Goal: Information Seeking & Learning: Learn about a topic

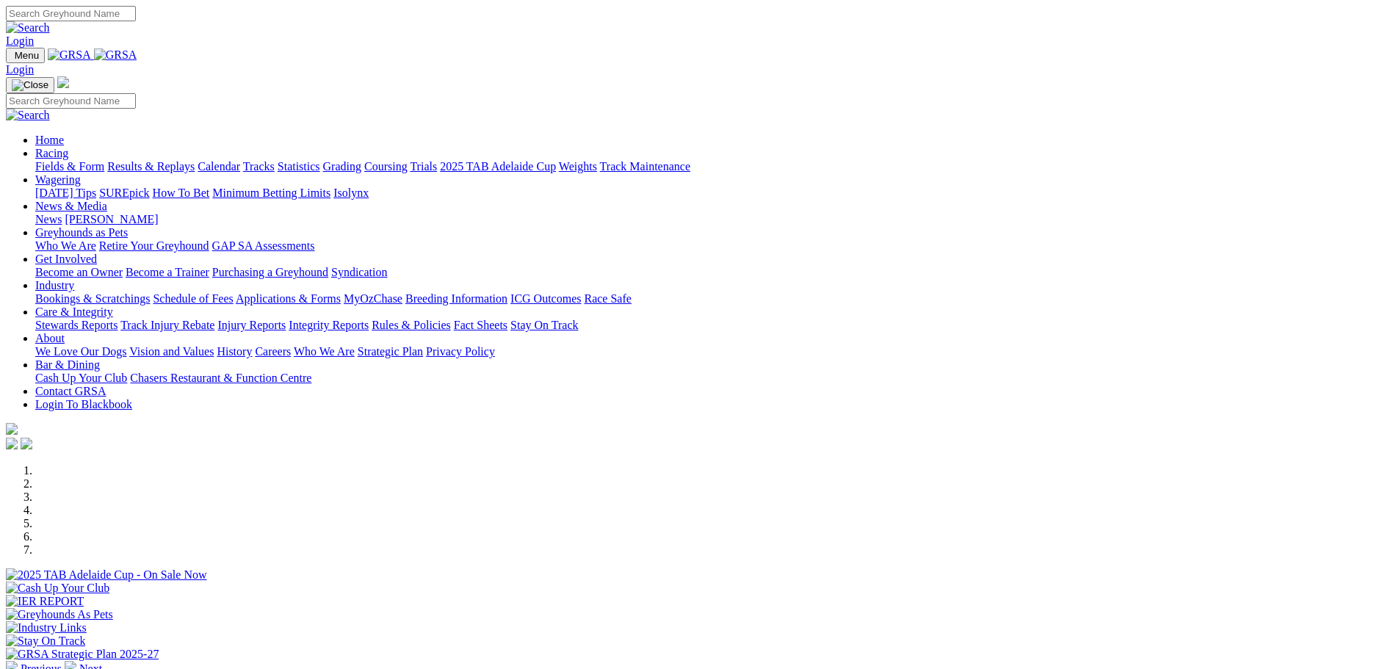
click at [68, 147] on link "Racing" at bounding box center [51, 153] width 33 height 12
click at [104, 160] on link "Fields & Form" at bounding box center [69, 166] width 69 height 12
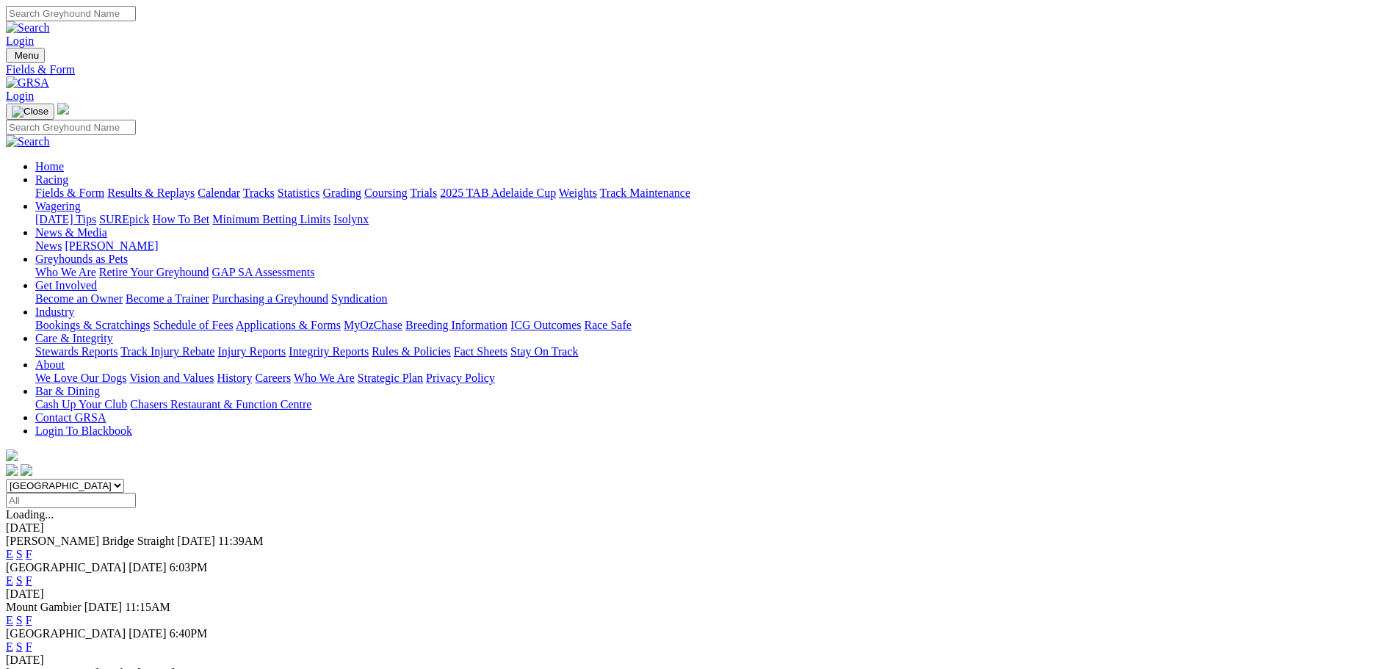
click at [124, 479] on select "South Australia New South Wales Northern Territory Queensland Tasmania Victoria…" at bounding box center [65, 486] width 118 height 14
select select "WA"
click at [124, 479] on select "South Australia New South Wales Northern Territory Queensland Tasmania Victoria…" at bounding box center [65, 486] width 118 height 14
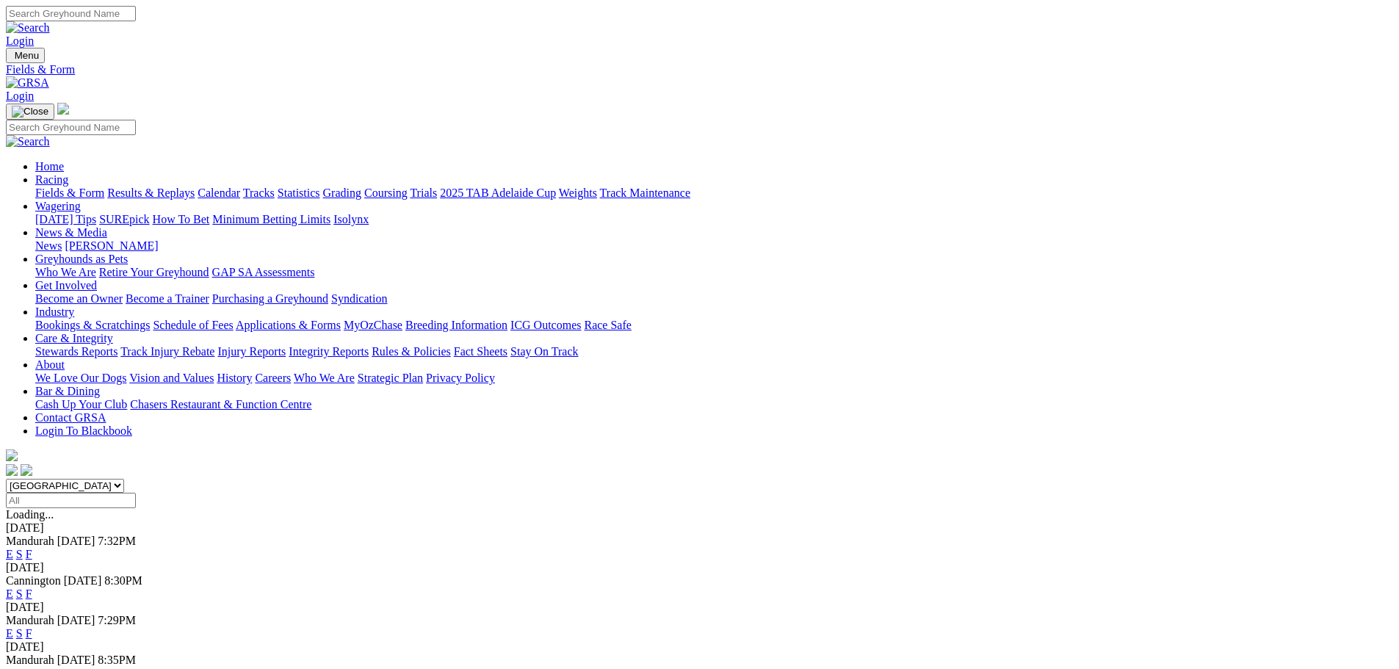
click at [32, 548] on link "F" at bounding box center [29, 554] width 7 height 12
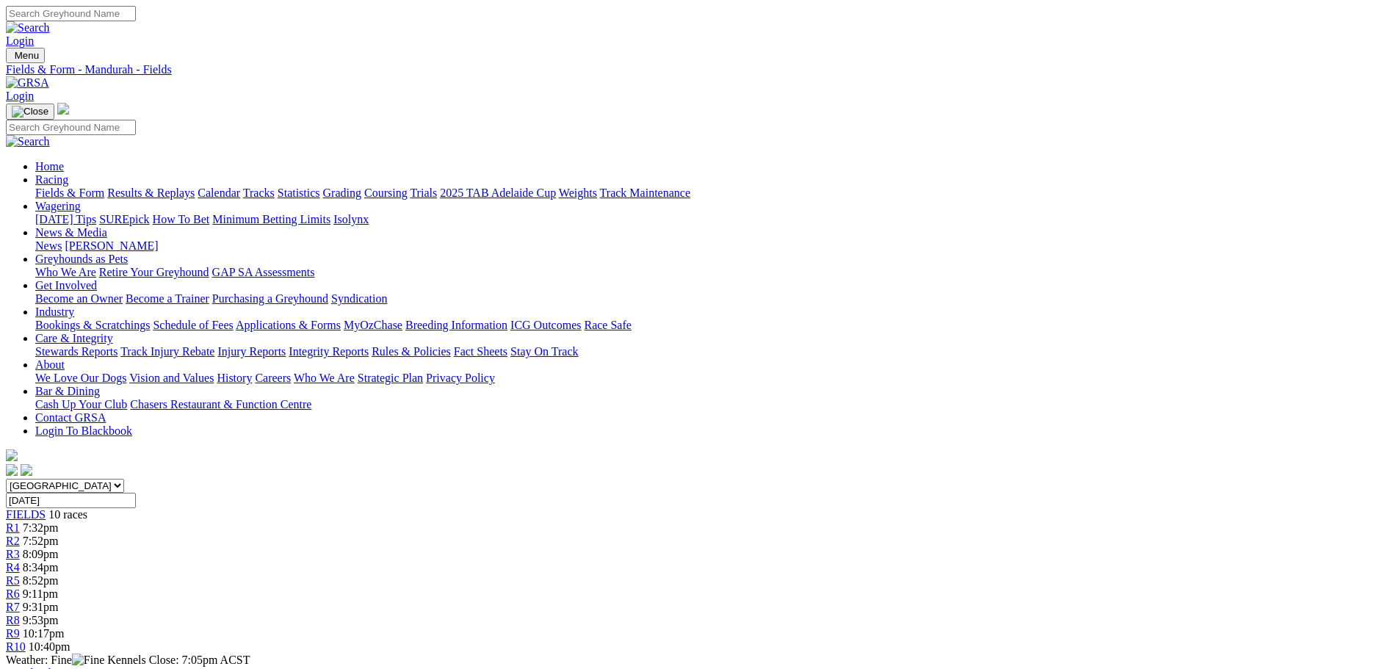
click at [136, 493] on input "Tuesday, 26 Aug 2025" at bounding box center [71, 500] width 130 height 15
type input "[DATE]"
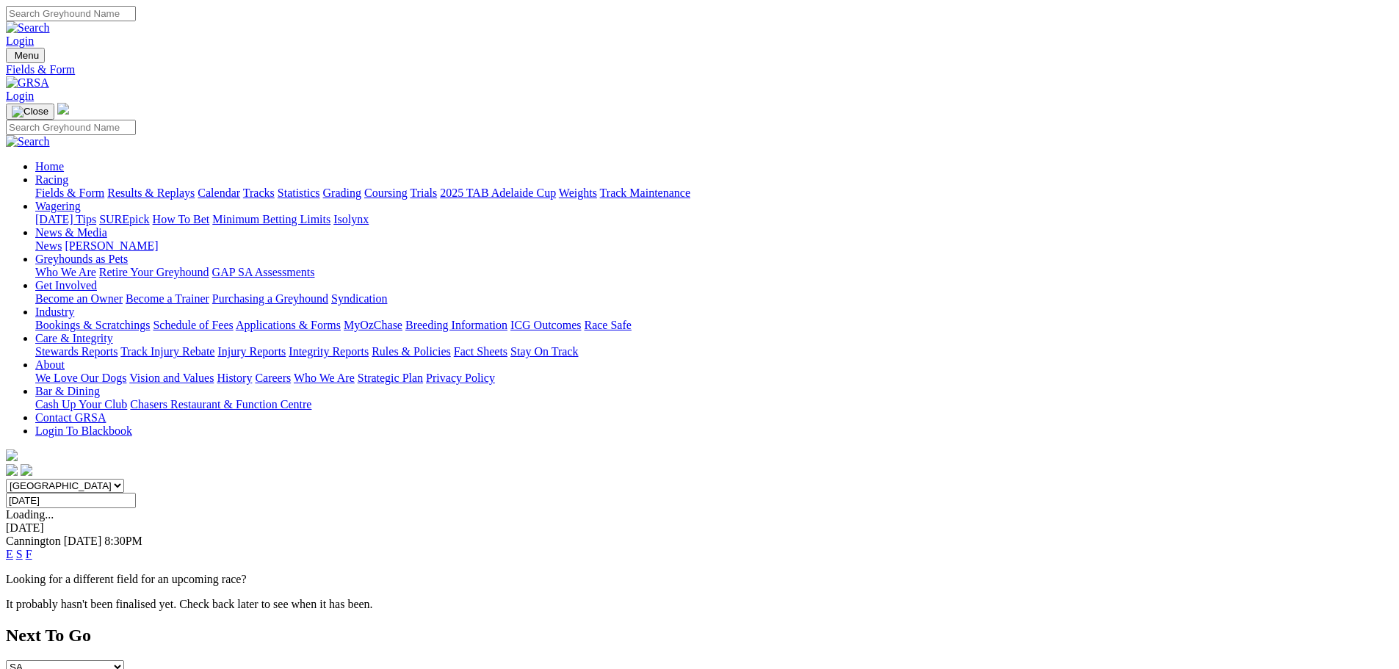
click at [32, 548] on link "F" at bounding box center [29, 554] width 7 height 12
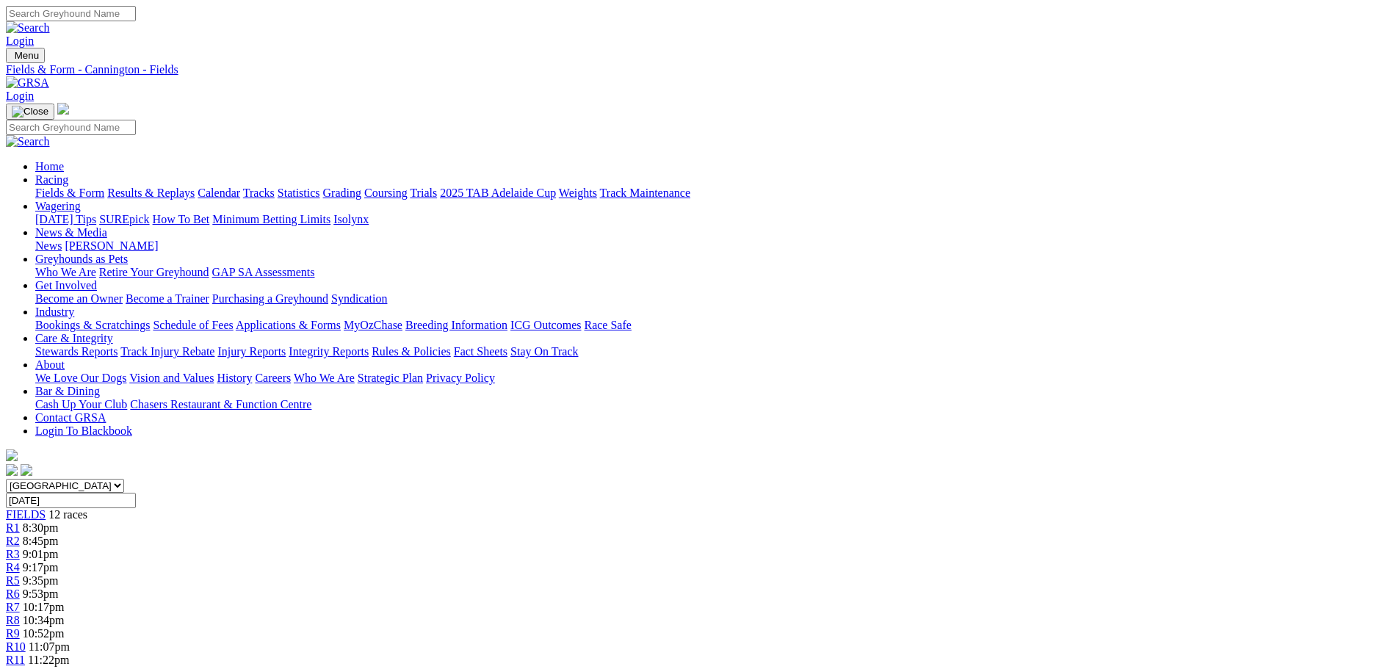
click at [136, 493] on input "Wednesday, 27 Aug 2025" at bounding box center [71, 500] width 130 height 15
type input "Thursday, 28 Aug 2025"
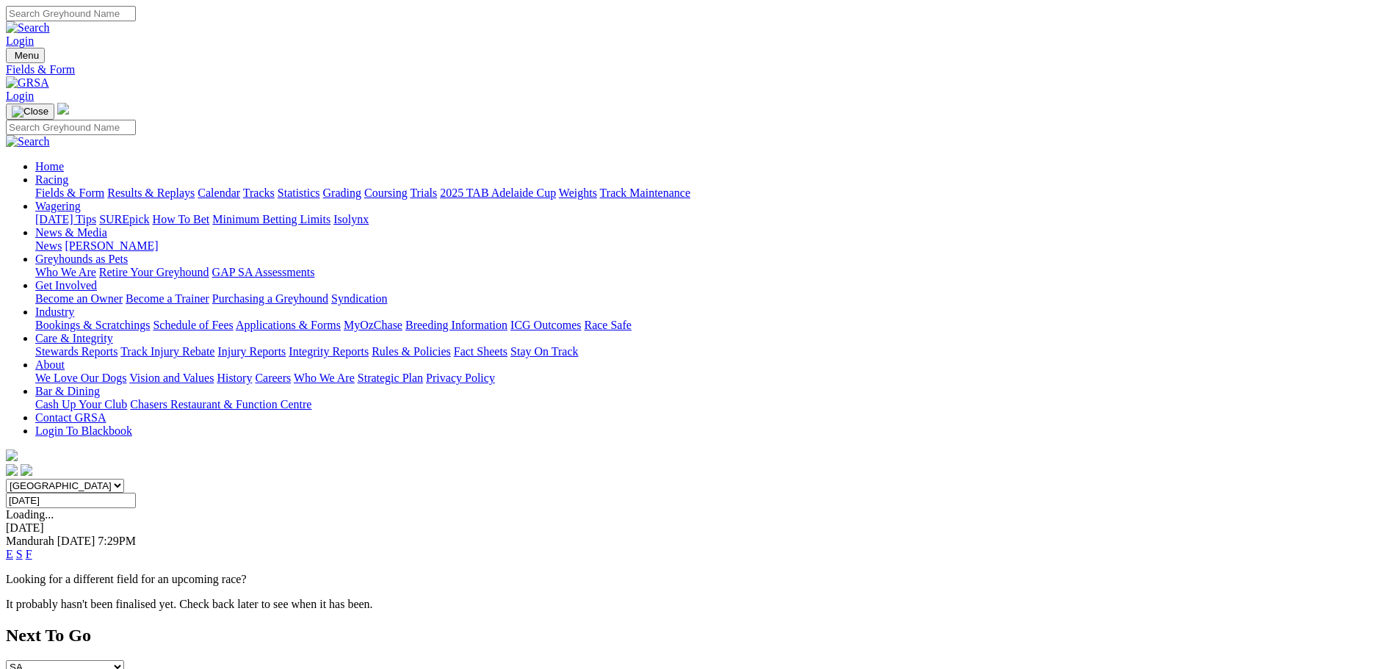
click at [32, 548] on link "F" at bounding box center [29, 554] width 7 height 12
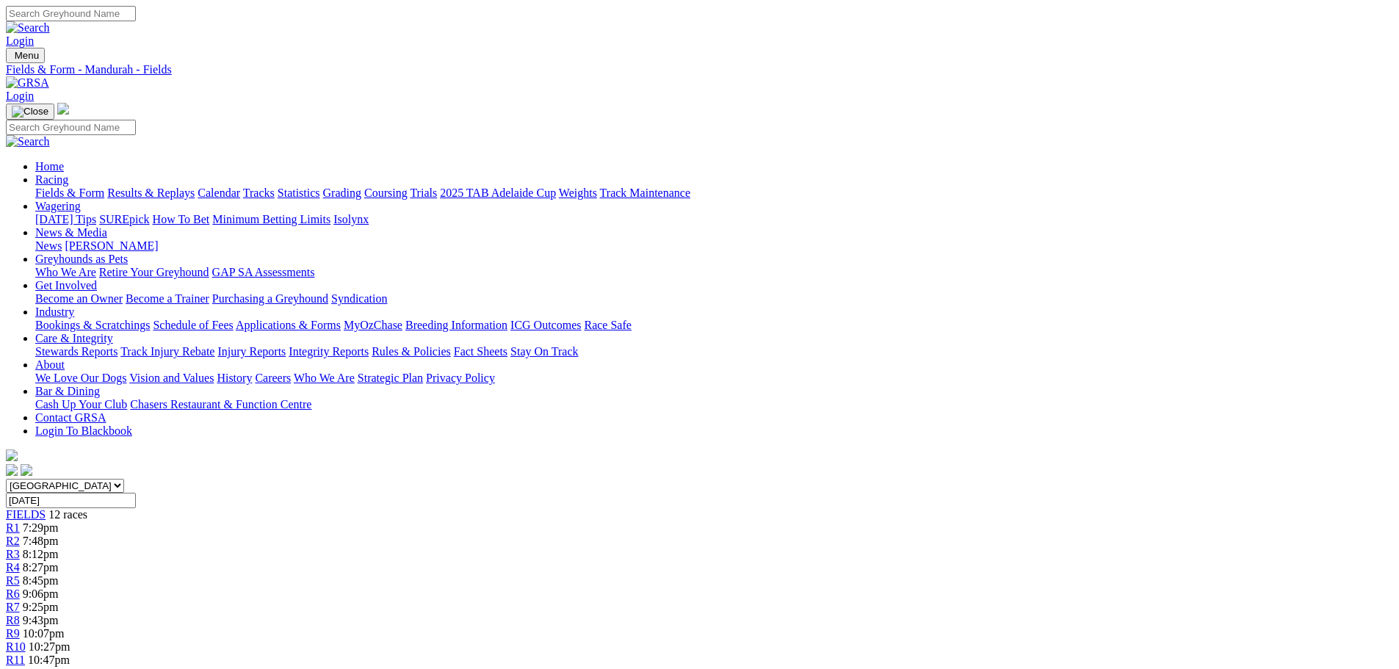
click at [136, 493] on input "Thursday, 28 Aug 2025" at bounding box center [71, 500] width 130 height 15
type input "Friday, 29 Aug 2025"
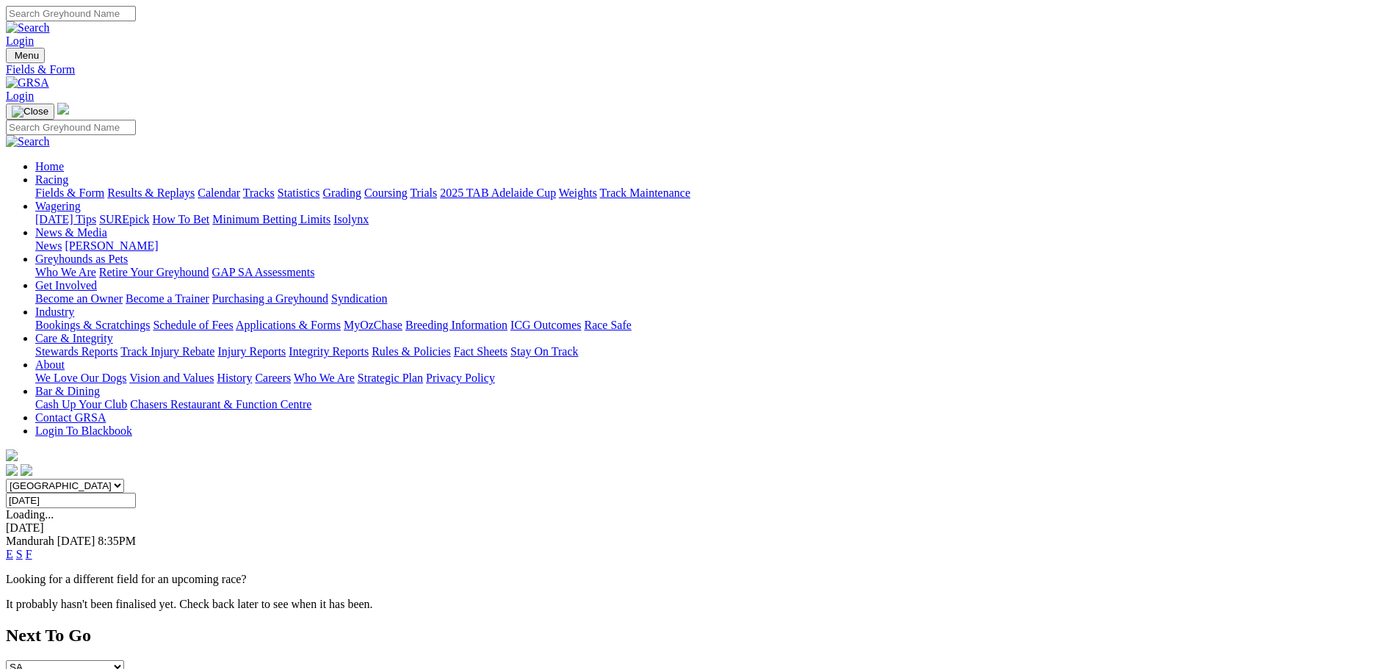
click at [32, 548] on link "F" at bounding box center [29, 554] width 7 height 12
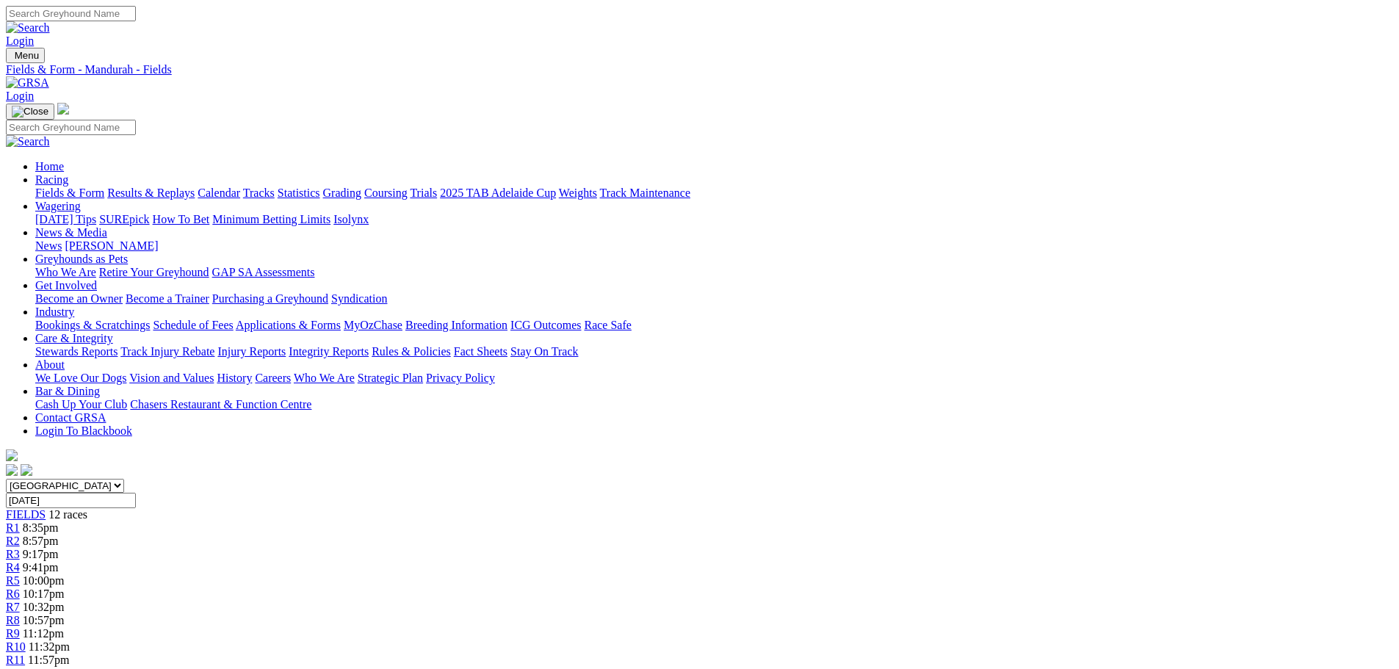
click at [136, 493] on input "Friday, 29 Aug 2025" at bounding box center [71, 500] width 130 height 15
type input "[DATE]"
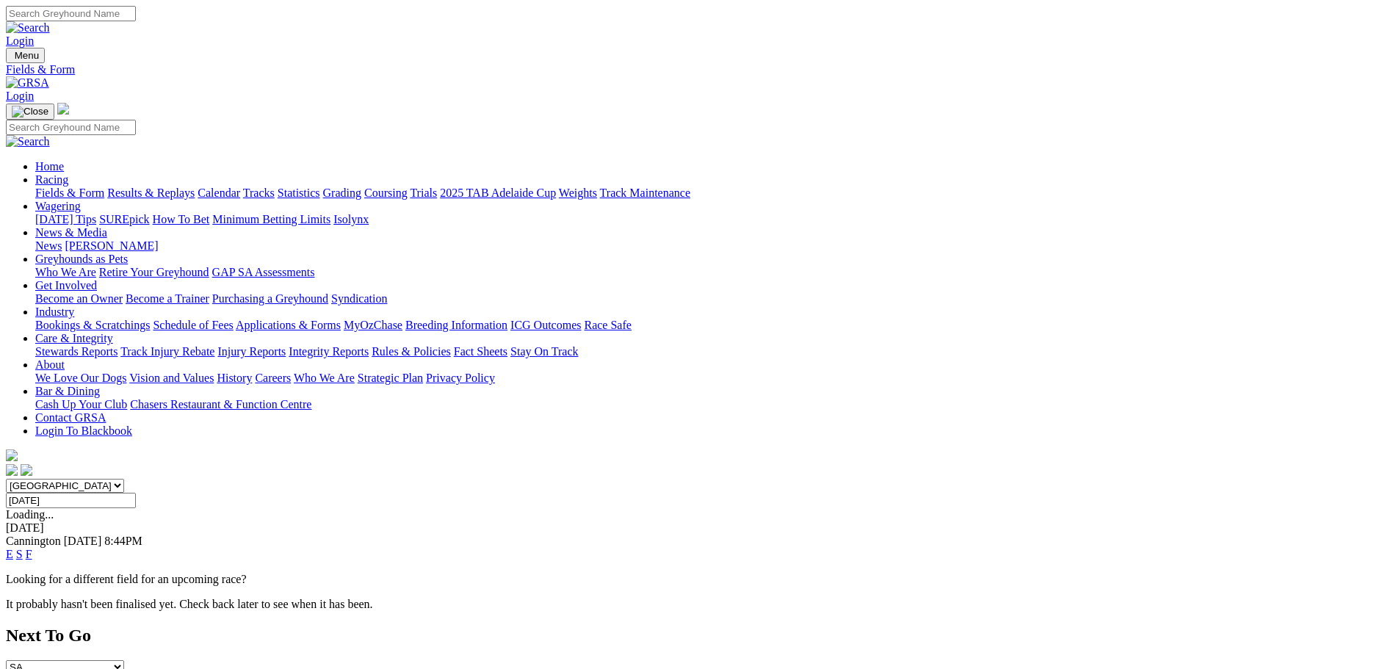
click at [32, 548] on link "F" at bounding box center [29, 554] width 7 height 12
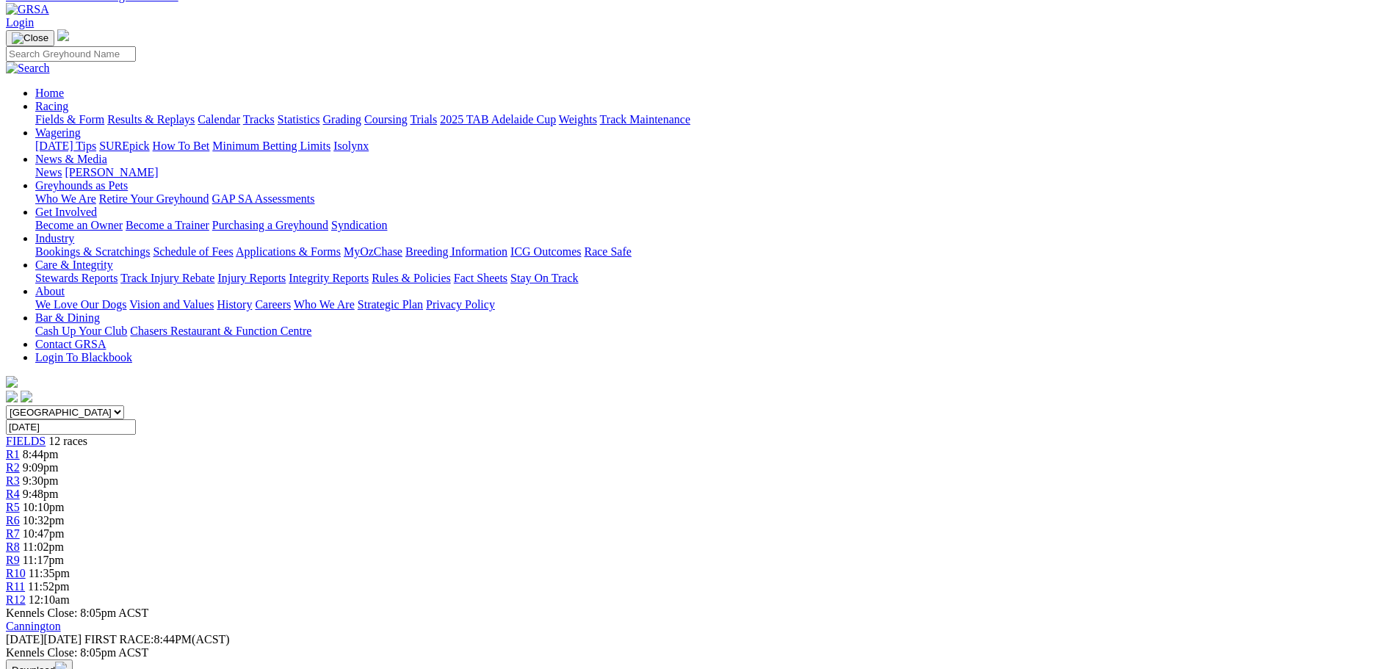
scroll to position [147, 0]
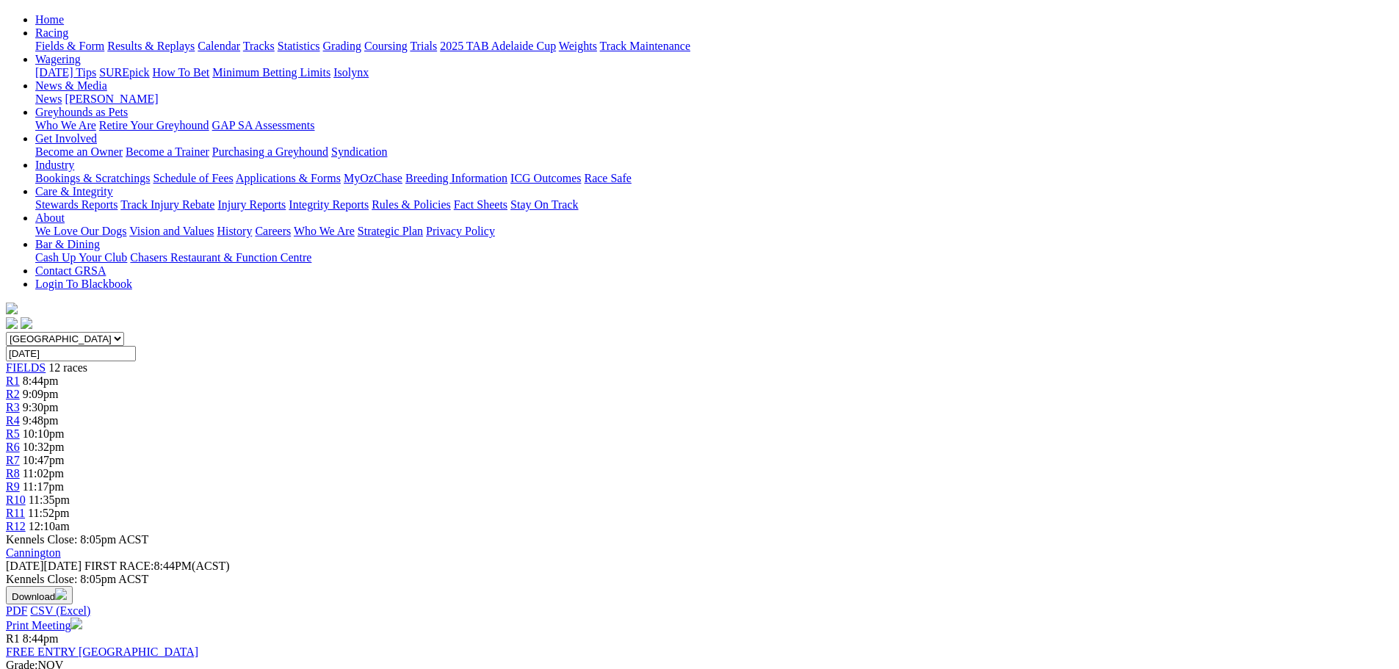
click at [82, 619] on link "Print Meeting" at bounding box center [44, 625] width 76 height 12
